Goal: Check status: Check status

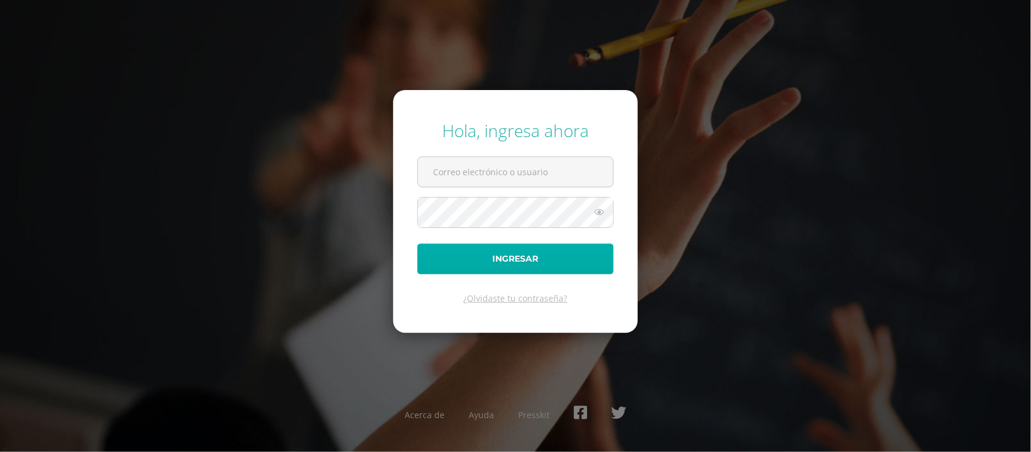
type input "[PERSON_NAME][EMAIL_ADDRESS][DOMAIN_NAME]"
click at [574, 272] on button "Ingresar" at bounding box center [515, 258] width 196 height 31
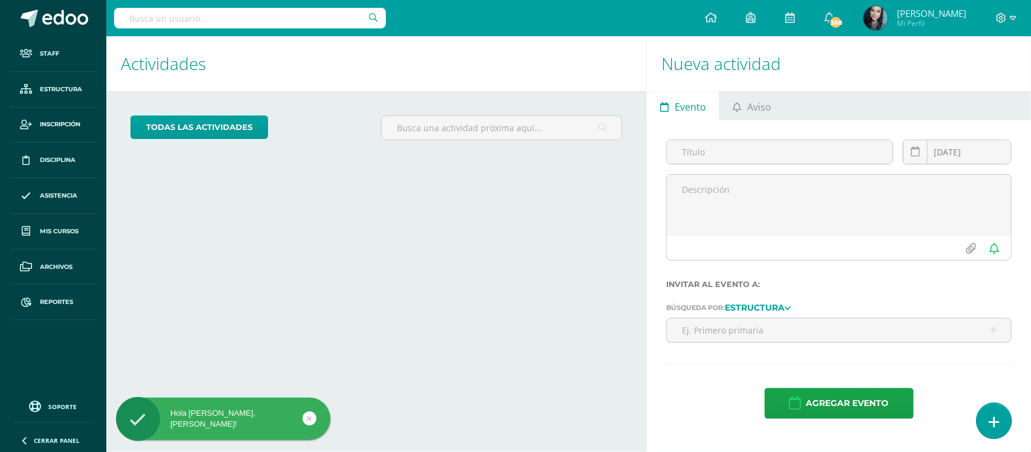
click at [986, 429] on link at bounding box center [994, 420] width 34 height 35
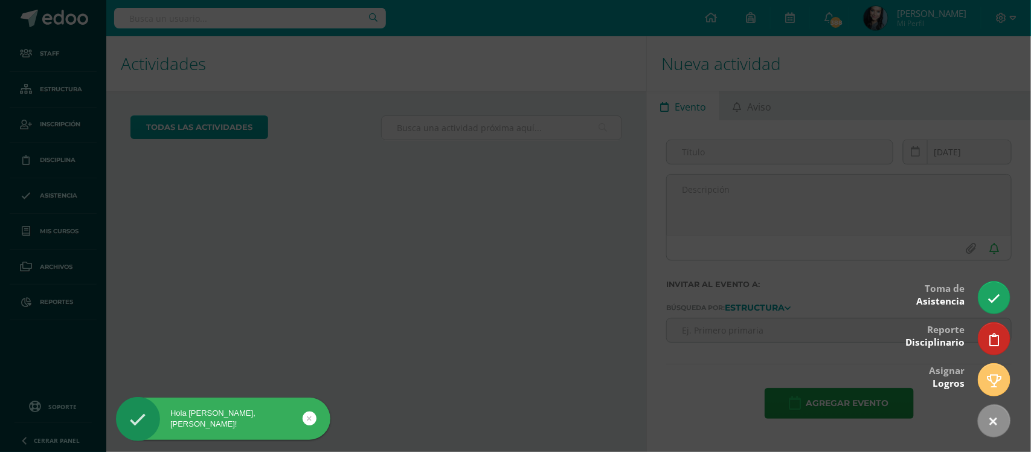
click at [559, 306] on div at bounding box center [515, 226] width 1031 height 452
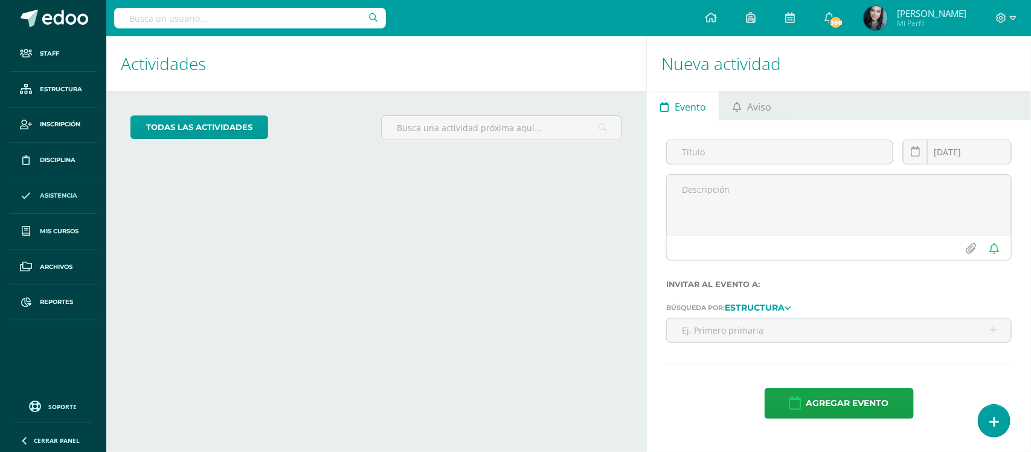
click at [74, 192] on span "Asistencia" at bounding box center [58, 196] width 37 height 10
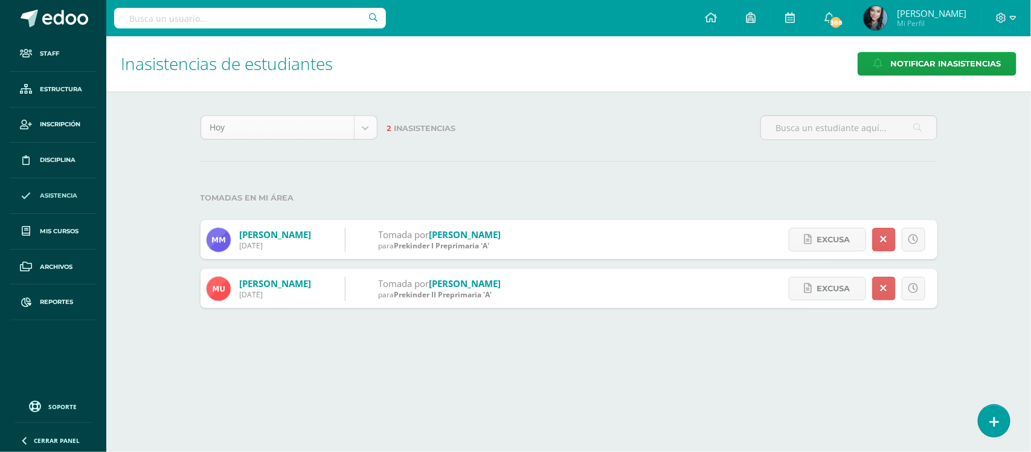
click at [366, 134] on body "Staff Estructura Inscripción Disciplina Asistencia Mis cursos Archivos Reportes…" at bounding box center [515, 166] width 1031 height 332
select select "week"
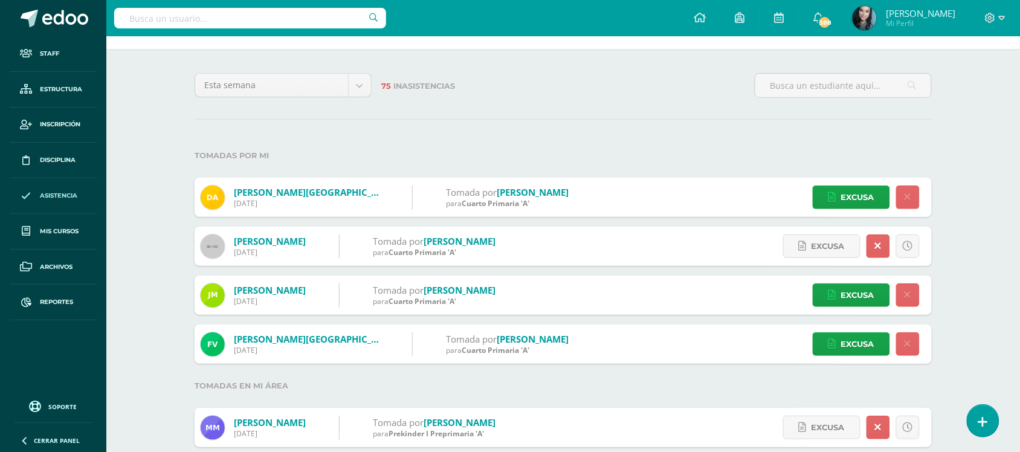
scroll to position [36, 0]
